Goal: Book appointment/travel/reservation

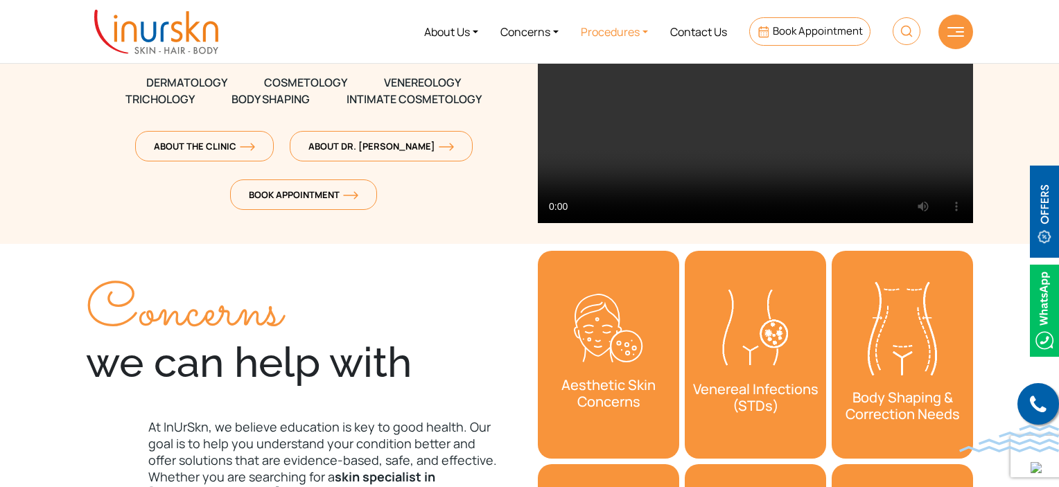
click at [642, 35] on link "Procedures" at bounding box center [614, 32] width 89 height 52
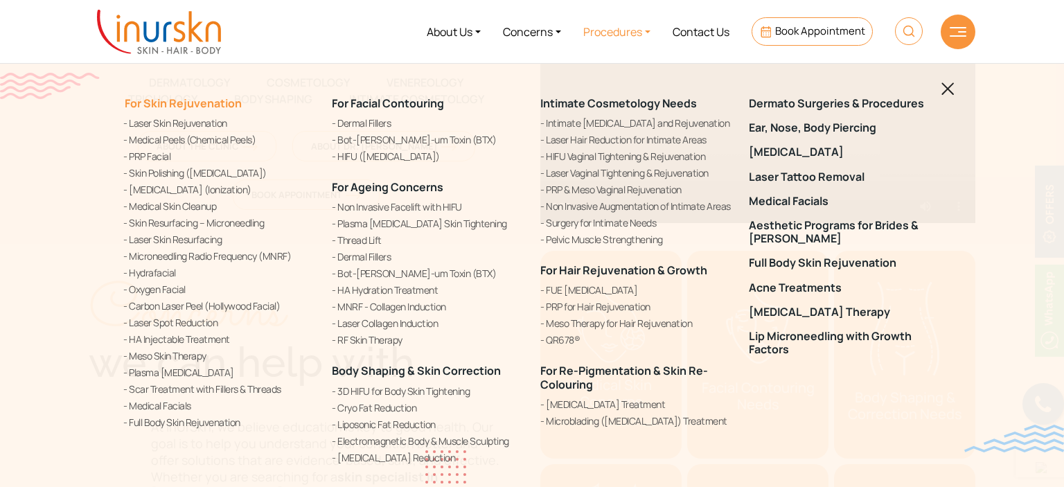
click at [198, 99] on link "For Skin Rejuvenation" at bounding box center [182, 103] width 119 height 15
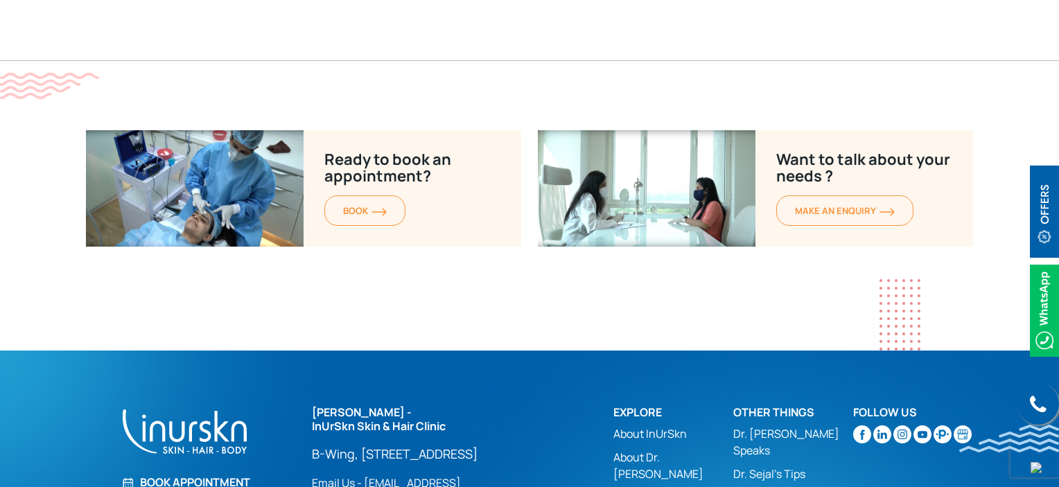
scroll to position [7626, 0]
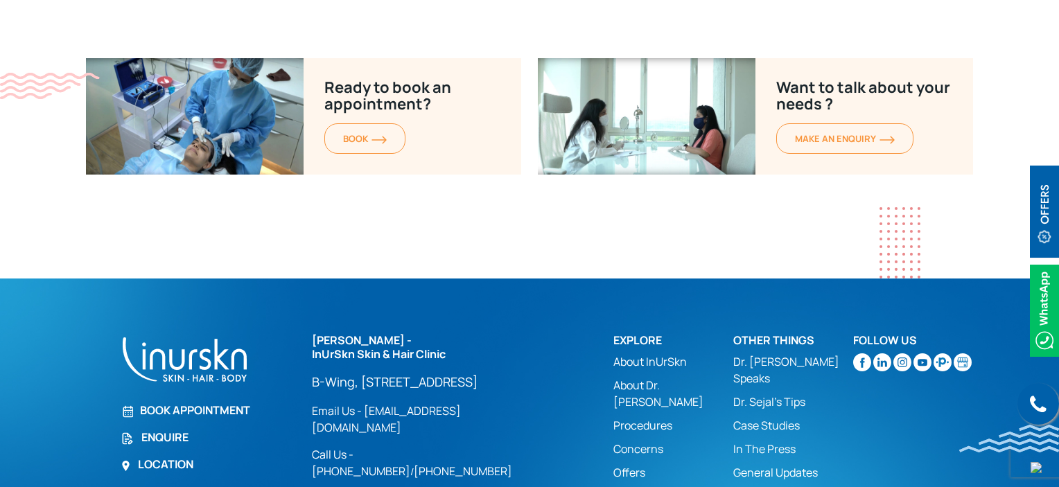
click at [177, 402] on link "Book Appointment" at bounding box center [208, 410] width 175 height 17
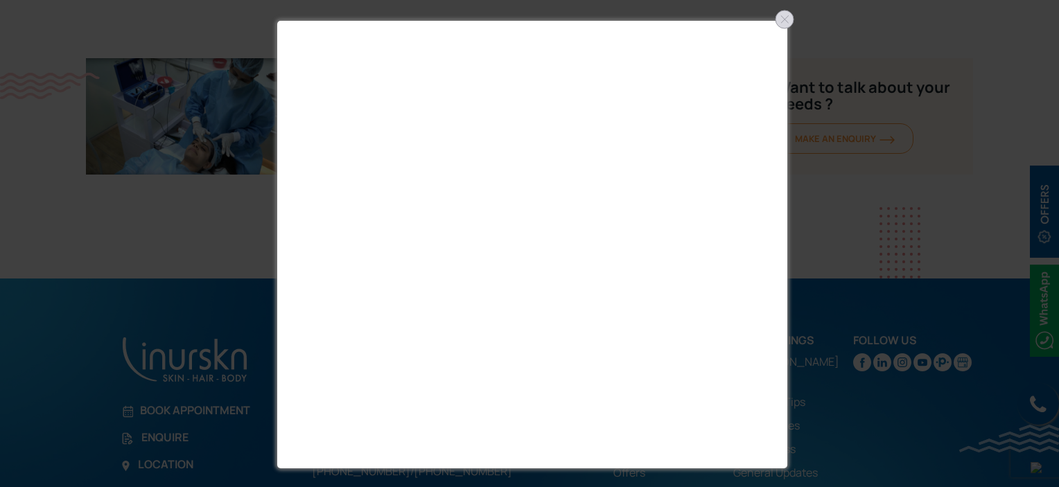
click at [790, 17] on div at bounding box center [784, 19] width 22 height 22
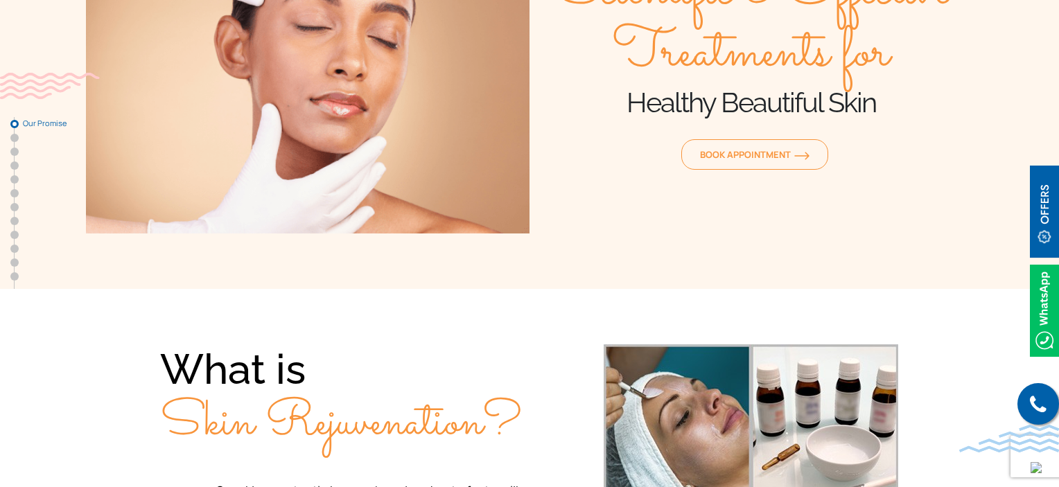
scroll to position [69, 0]
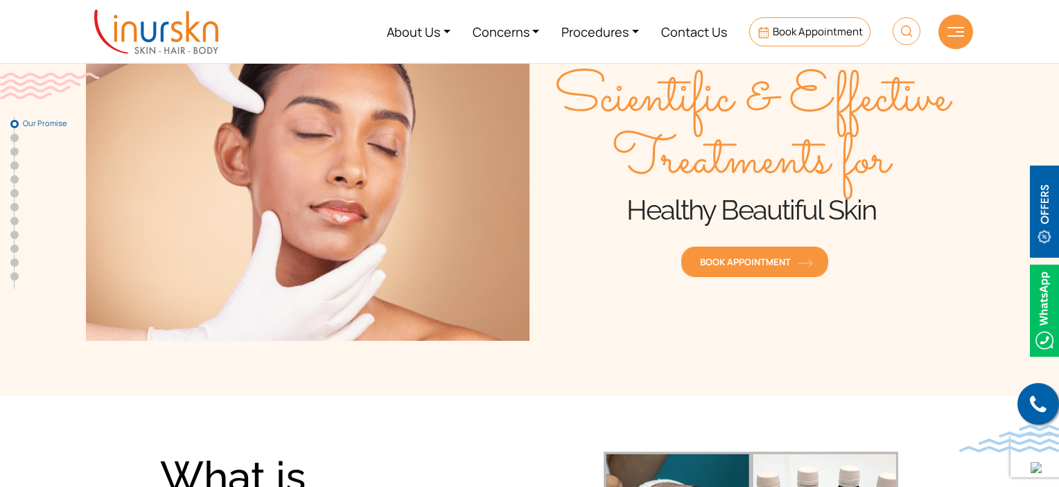
click at [737, 261] on span "Book Appointment" at bounding box center [754, 262] width 109 height 12
click at [782, 258] on span "Book Appointment" at bounding box center [754, 262] width 109 height 12
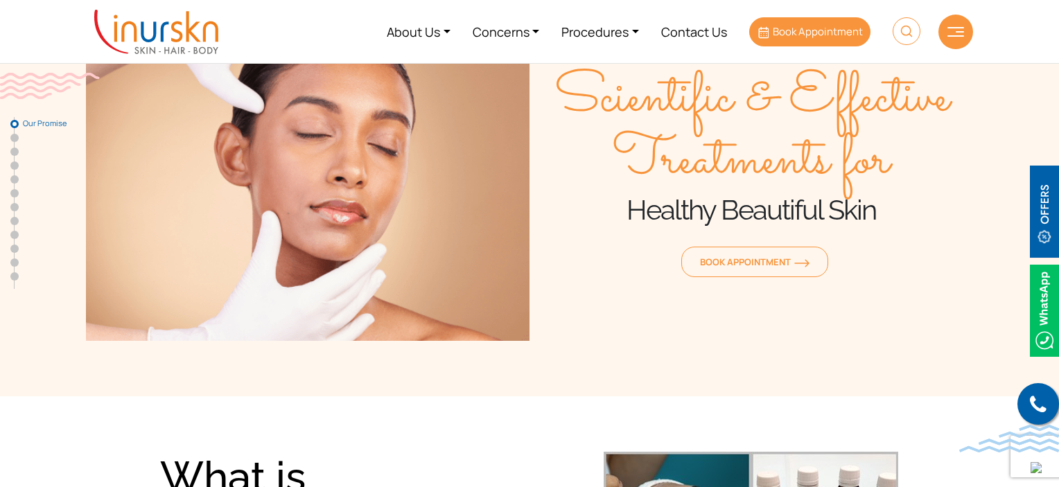
click at [787, 35] on span "Book Appointment" at bounding box center [818, 31] width 90 height 15
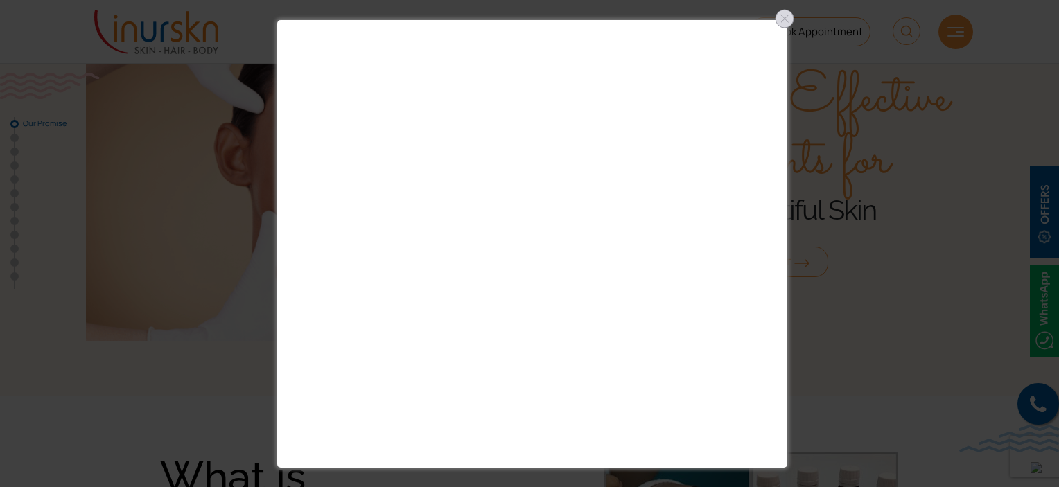
click at [787, 19] on div at bounding box center [784, 19] width 22 height 22
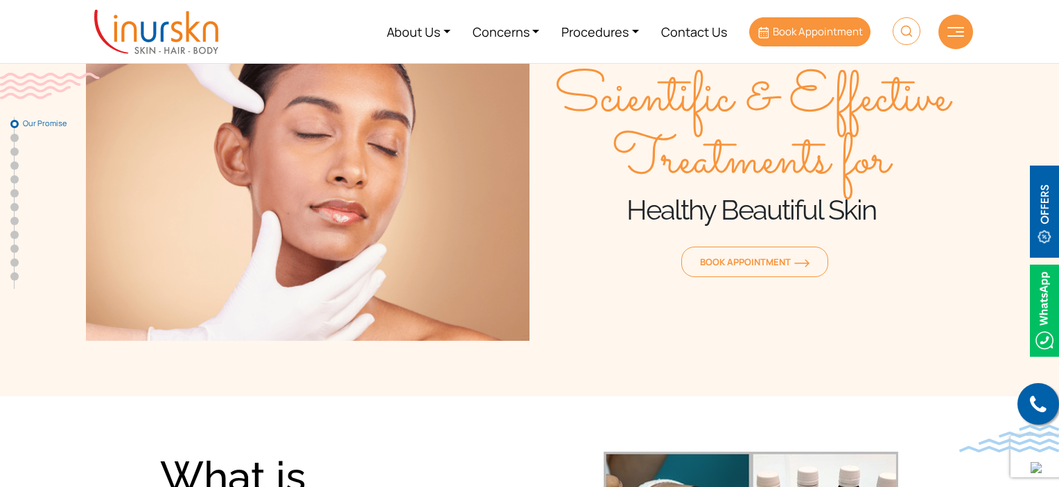
click at [820, 35] on span "Book Appointment" at bounding box center [818, 31] width 90 height 15
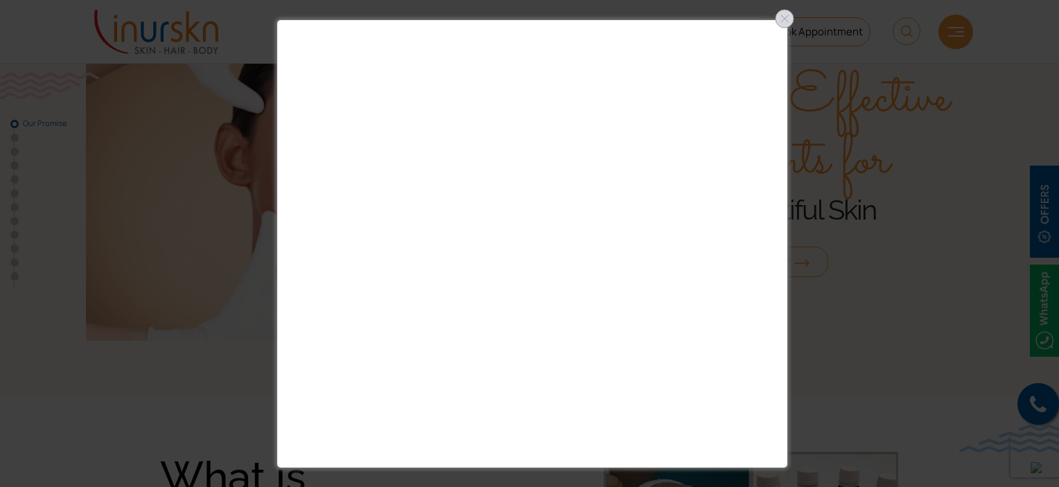
click at [784, 19] on div at bounding box center [784, 19] width 22 height 22
